Goal: Task Accomplishment & Management: Use online tool/utility

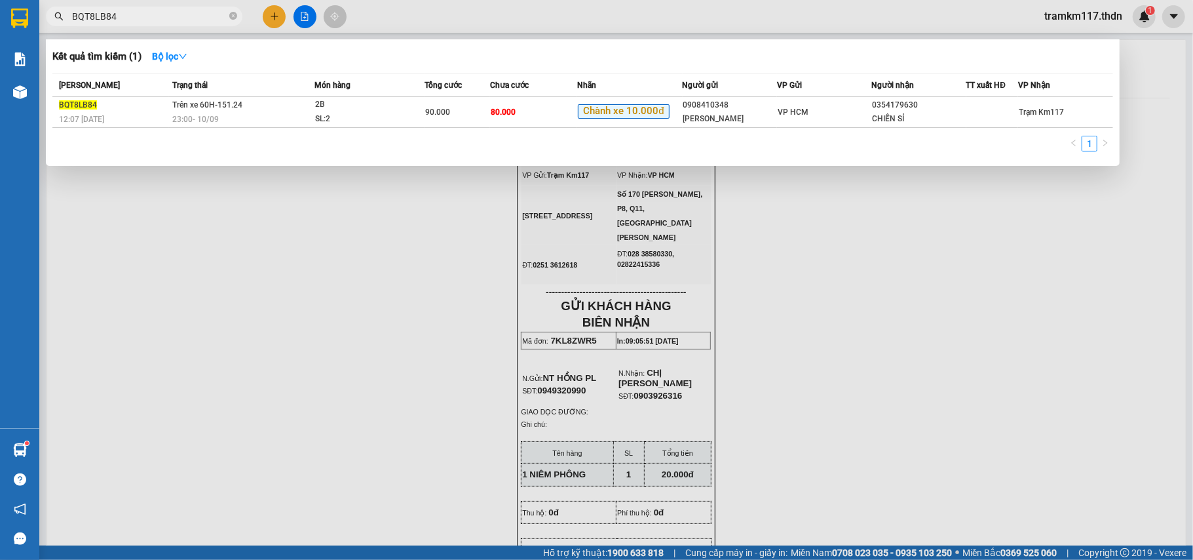
click at [304, 16] on div at bounding box center [596, 280] width 1193 height 560
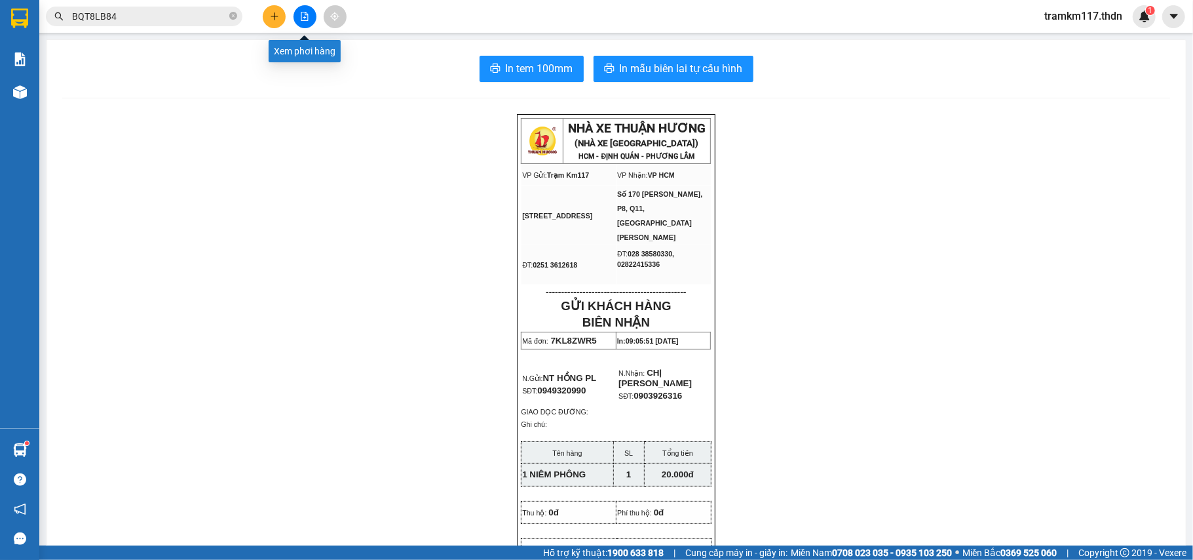
click at [302, 12] on icon "file-add" at bounding box center [304, 16] width 9 height 9
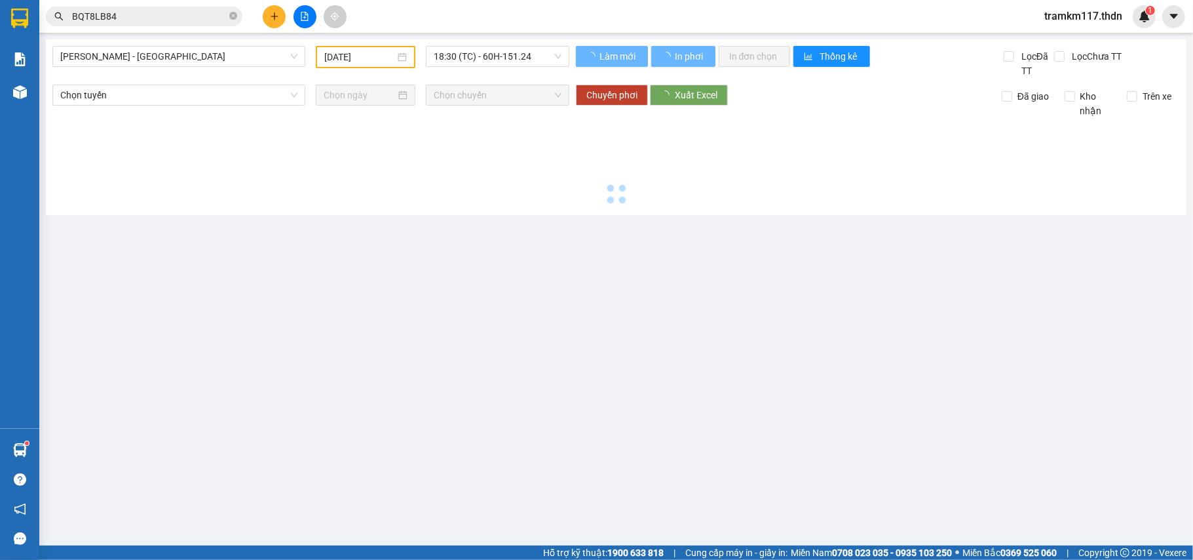
type input "[DATE]"
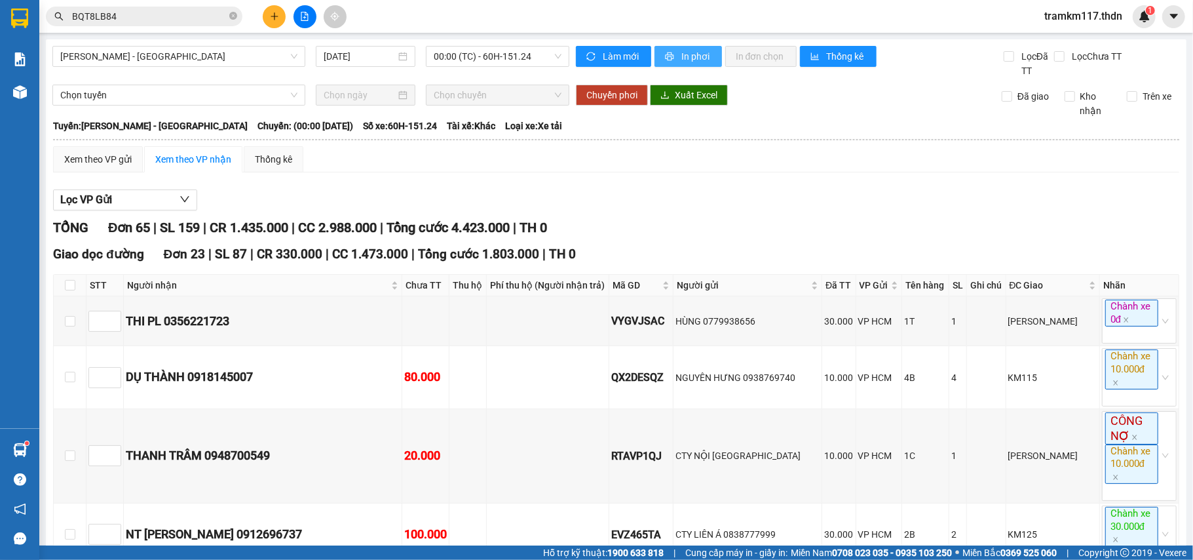
click at [684, 56] on span "In phơi" at bounding box center [697, 56] width 30 height 14
click at [682, 56] on span "In phơi" at bounding box center [697, 56] width 30 height 14
click at [191, 53] on span "[PERSON_NAME] - [GEOGRAPHIC_DATA]" at bounding box center [178, 57] width 237 height 20
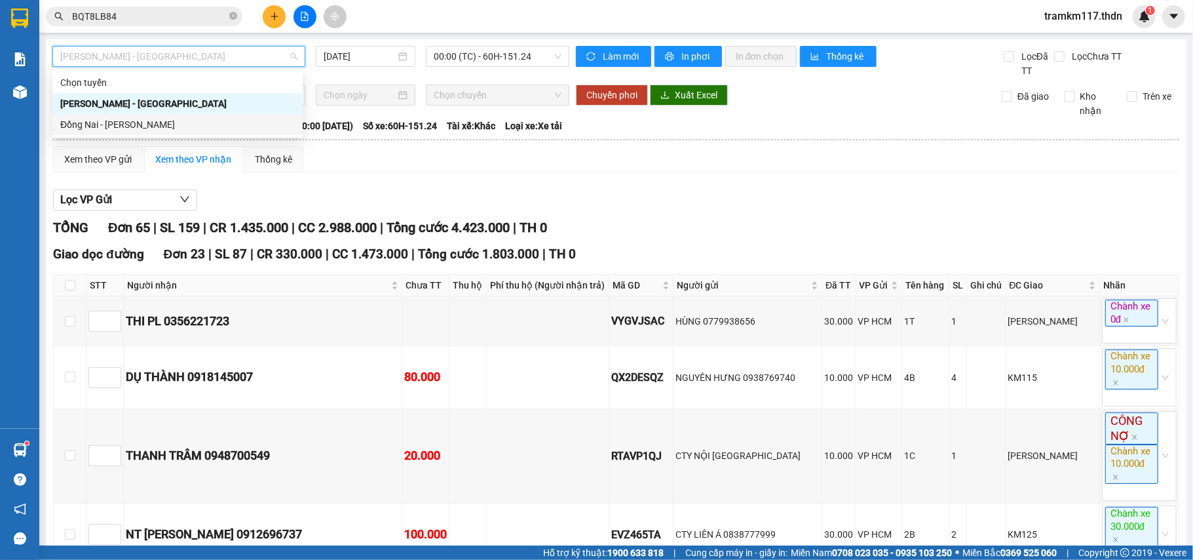
click at [149, 122] on div "Đồng Nai - [PERSON_NAME]" at bounding box center [177, 124] width 235 height 14
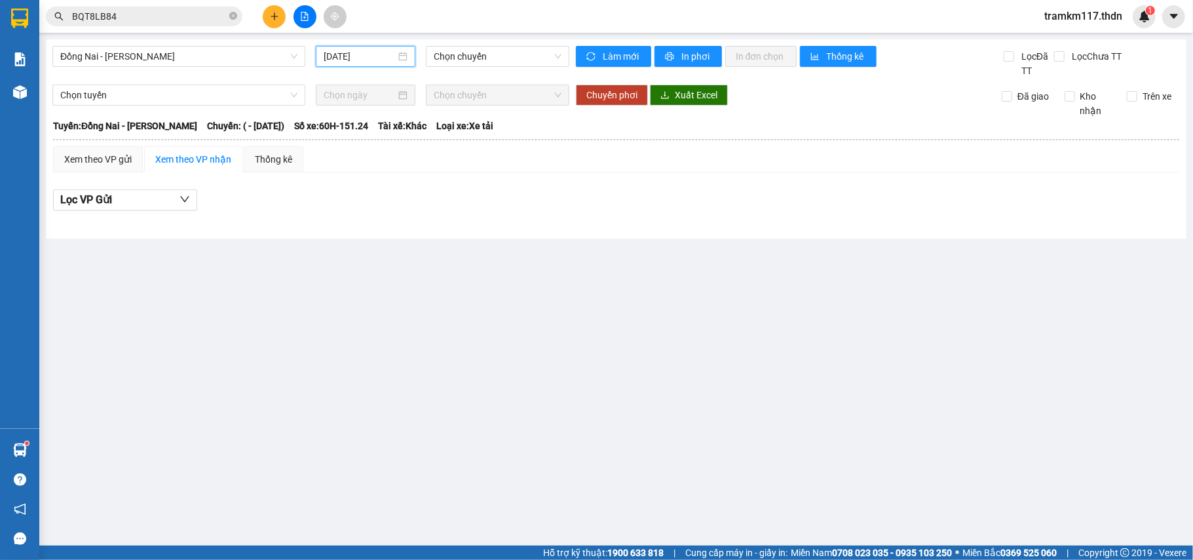
click at [372, 52] on input "[DATE]" at bounding box center [360, 56] width 72 height 14
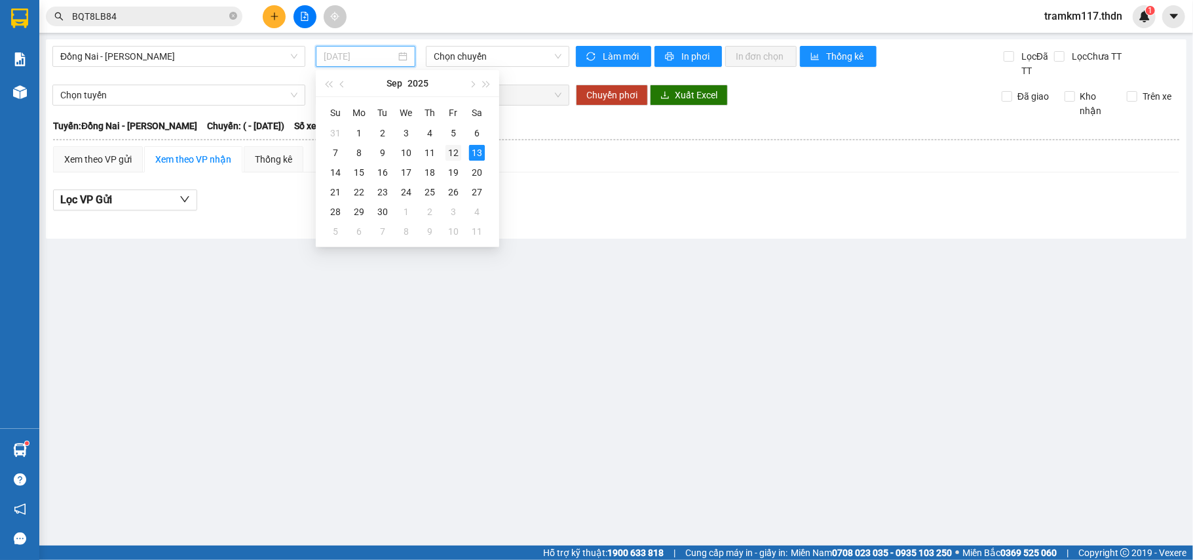
click at [450, 149] on div "12" at bounding box center [454, 153] width 16 height 16
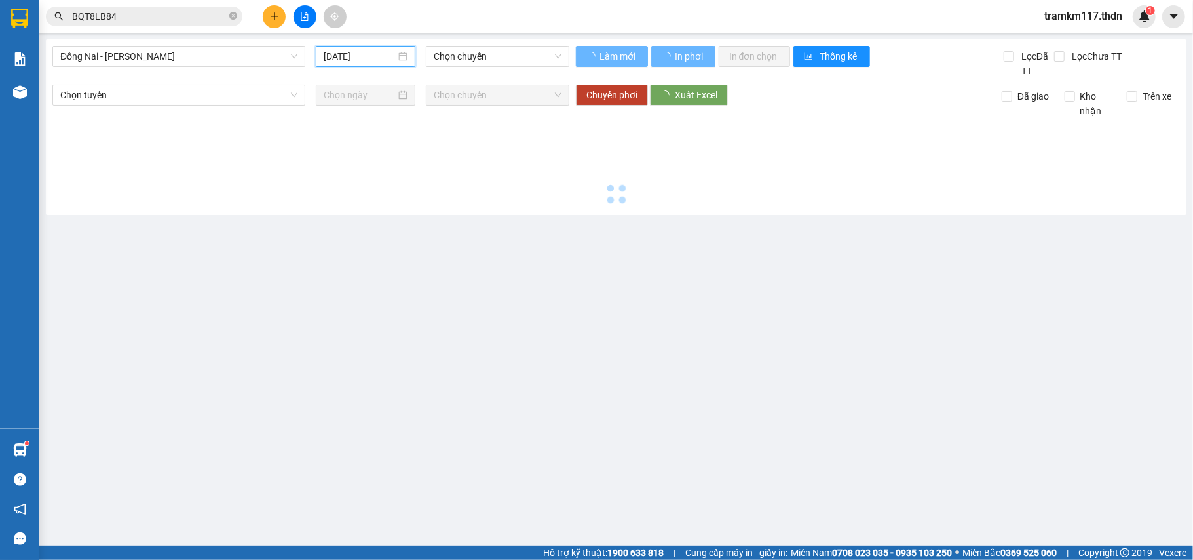
type input "[DATE]"
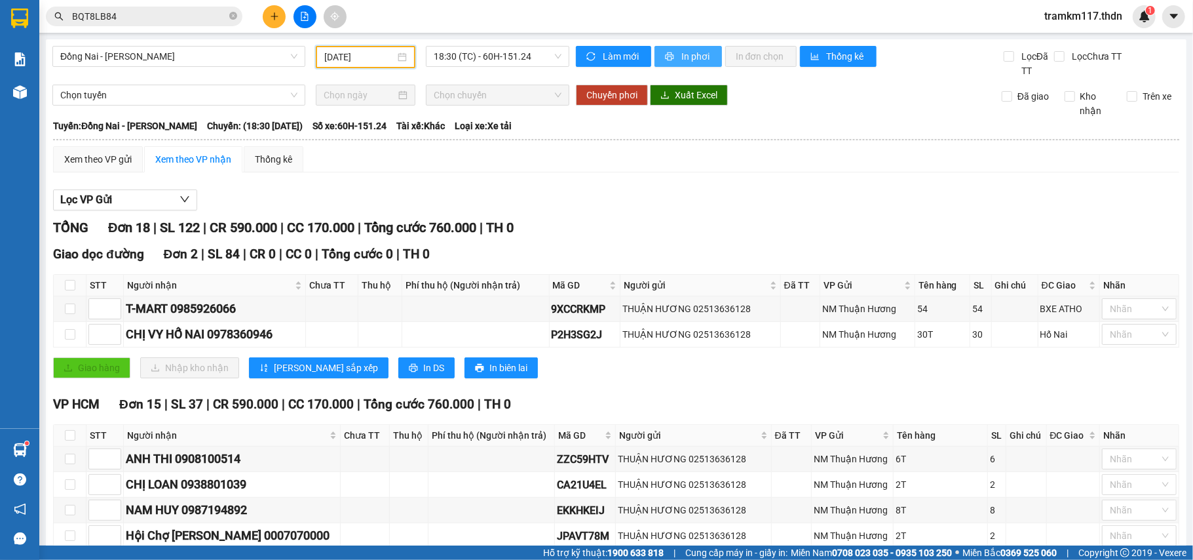
click at [682, 52] on span "In phơi" at bounding box center [697, 56] width 30 height 14
click at [682, 55] on span "In phơi" at bounding box center [697, 56] width 30 height 14
